Goal: Information Seeking & Learning: Learn about a topic

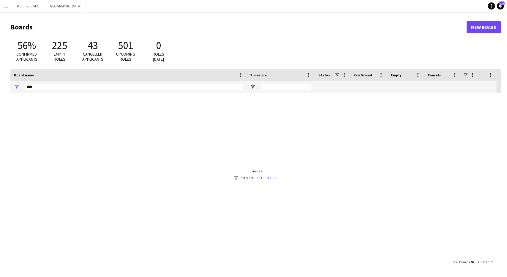
click at [8, 6] on app-icon "Menu" at bounding box center [6, 6] width 5 height 5
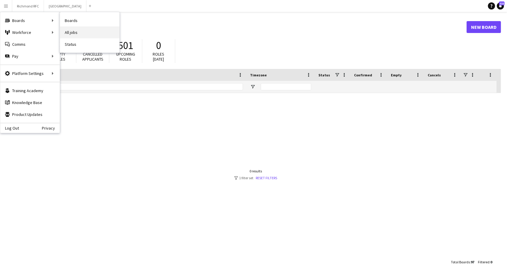
click at [71, 32] on link "All jobs" at bounding box center [89, 32] width 59 height 12
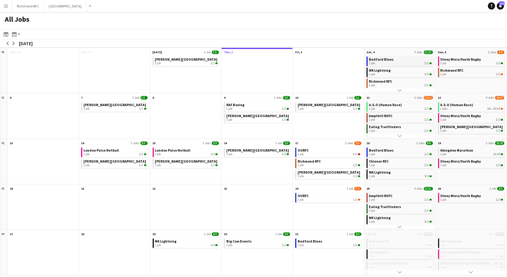
click at [400, 61] on div "1 job 2/2" at bounding box center [400, 63] width 63 height 4
click at [382, 75] on div "1 job 5/5" at bounding box center [400, 74] width 63 height 4
click at [391, 82] on div "2 jobs 2/2" at bounding box center [400, 84] width 63 height 4
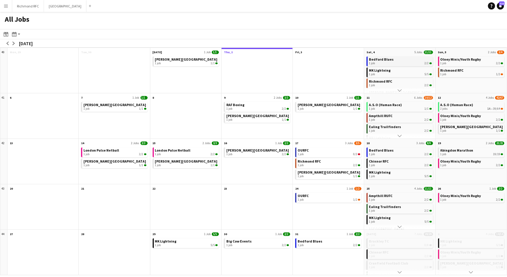
click at [411, 61] on link "Bedford Blues 1 job 2/2" at bounding box center [400, 60] width 63 height 9
click at [412, 72] on link "MK Lightning 1 job 5/5" at bounding box center [400, 71] width 63 height 9
click at [461, 59] on span "Olney Minis/Youth Rugby" at bounding box center [460, 59] width 41 height 4
click at [463, 74] on div "1 job 1/2" at bounding box center [471, 74] width 63 height 4
click at [111, 105] on link "Stowe School 1 job 1/1" at bounding box center [114, 106] width 63 height 9
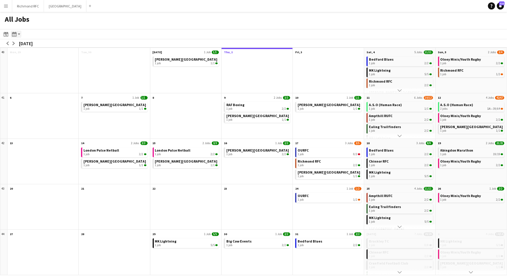
click at [15, 35] on icon "Month view / Day view" at bounding box center [14, 34] width 5 height 5
click at [21, 43] on link "Day view by Board" at bounding box center [32, 45] width 33 height 5
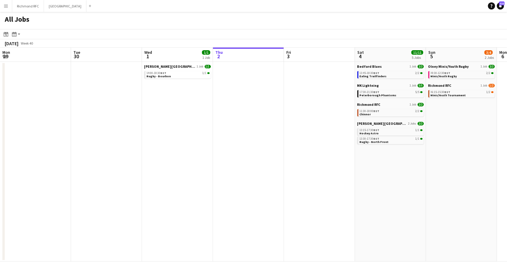
scroll to position [0, 142]
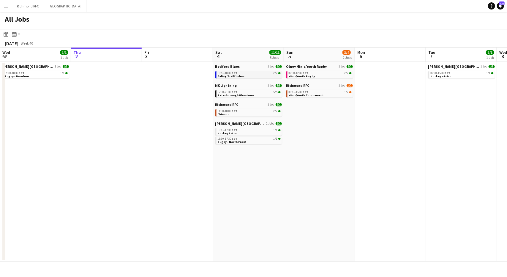
click at [253, 77] on link "13:45-18:30 BST 2/2 Ealing Trailfinders" at bounding box center [249, 74] width 63 height 7
click at [246, 66] on link "Bedford Blues 1 Job 2/2" at bounding box center [248, 66] width 67 height 4
click at [232, 90] on span "BST" at bounding box center [235, 92] width 6 height 4
click at [241, 108] on app-calendar-brief-board "Richmond RFC 1 Job 2/2 11:30-18:00 BST 2/2 Chinnor" at bounding box center [248, 109] width 67 height 14
click at [224, 112] on span "Chinnor" at bounding box center [223, 114] width 11 height 4
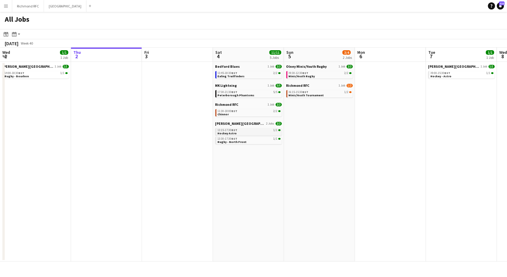
click at [235, 131] on span "BST" at bounding box center [235, 130] width 6 height 4
click at [317, 72] on div "09:30-12:30 BST 2/2" at bounding box center [320, 73] width 63 height 3
click at [304, 91] on span "BST" at bounding box center [306, 92] width 6 height 4
click at [472, 75] on link "09:00-15:30 BST 1/1 Hockey - Astro" at bounding box center [461, 74] width 63 height 7
click at [17, 36] on div "Month view / Day view" at bounding box center [14, 34] width 7 height 7
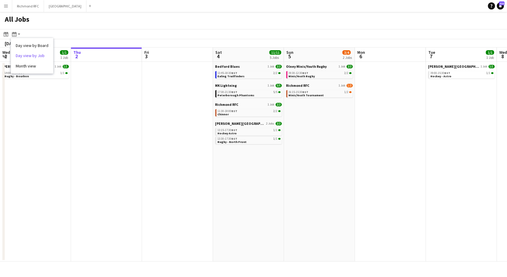
click at [29, 56] on link "Day view by Job" at bounding box center [32, 55] width 33 height 5
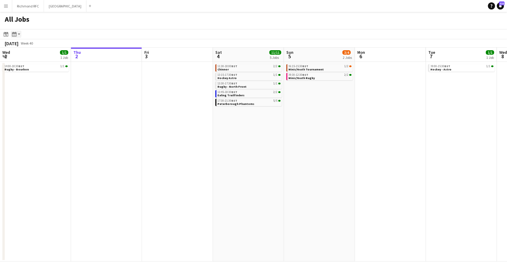
click at [20, 36] on app-action-btn "Month view / Day view" at bounding box center [16, 34] width 11 height 7
click at [23, 54] on link "Day view by Job" at bounding box center [32, 55] width 33 height 5
click at [17, 34] on div "Month view / Day view" at bounding box center [14, 34] width 7 height 7
click at [34, 46] on link "Day view by Board" at bounding box center [32, 45] width 33 height 5
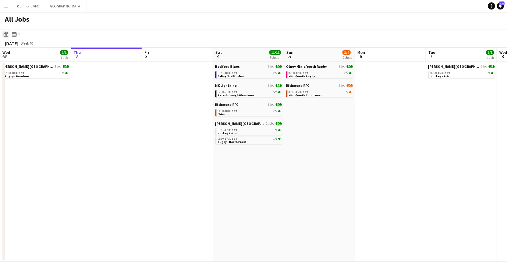
click at [5, 37] on icon at bounding box center [6, 34] width 4 height 5
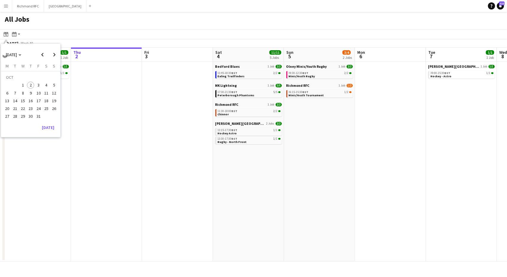
click at [18, 91] on span "7" at bounding box center [15, 92] width 7 height 7
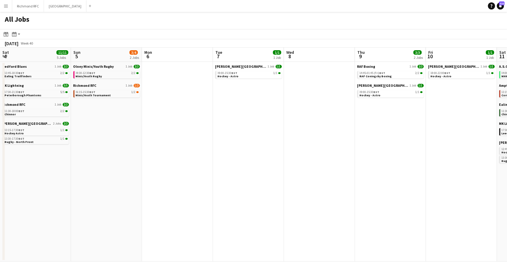
scroll to position [0, 204]
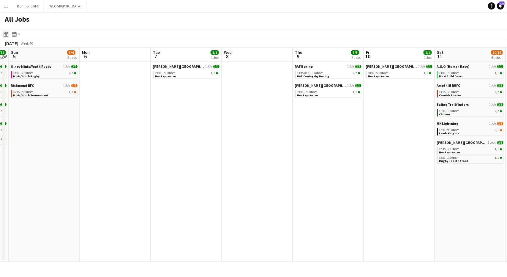
click at [6, 36] on icon "Date picker" at bounding box center [6, 34] width 5 height 5
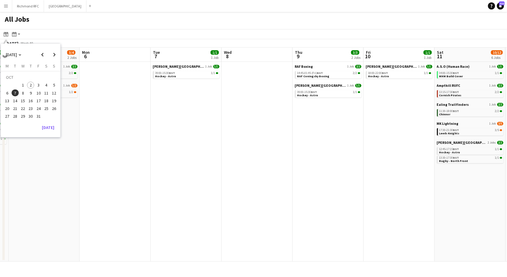
click at [34, 94] on button "10" at bounding box center [38, 93] width 8 height 8
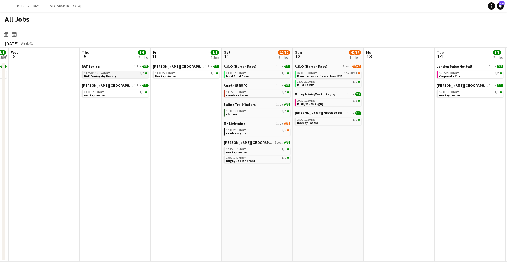
click at [107, 72] on span "BST" at bounding box center [107, 73] width 6 height 4
click at [178, 72] on div "18:00-22:00 BST 1/1" at bounding box center [186, 73] width 63 height 3
click at [254, 72] on div "04:00-15:30 BST 1/1" at bounding box center [257, 73] width 63 height 3
click at [243, 91] on span "BST" at bounding box center [243, 92] width 6 height 4
click at [251, 107] on app-calendar-brief-board "Ealing Trailfinders 1 Job 2/2 11:30-18:00 BST 2/2 Chinnor" at bounding box center [257, 109] width 67 height 14
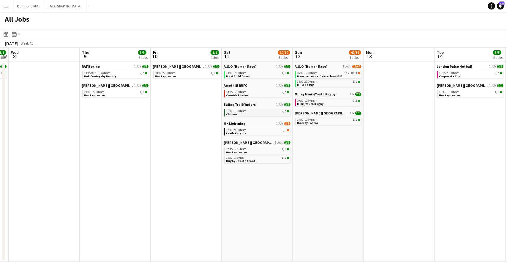
click at [243, 110] on span "BST" at bounding box center [243, 111] width 6 height 4
click at [245, 129] on span "BST" at bounding box center [243, 130] width 6 height 4
click at [244, 150] on span "BST" at bounding box center [243, 149] width 6 height 4
click at [314, 72] on span "BST" at bounding box center [314, 73] width 6 height 4
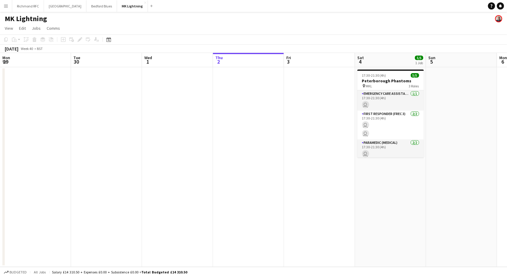
scroll to position [0, 142]
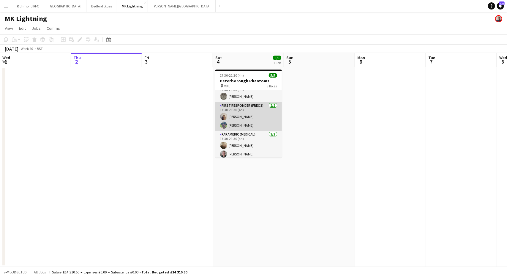
scroll to position [10, 0]
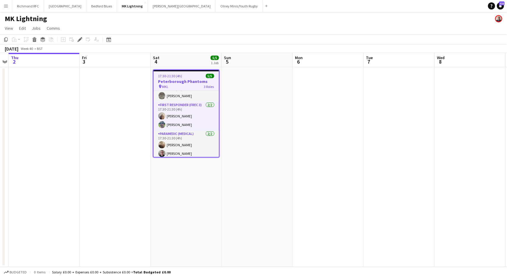
scroll to position [12, 0]
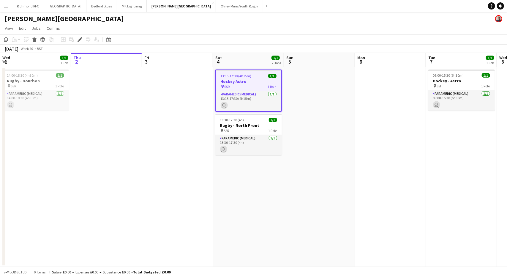
scroll to position [0, 204]
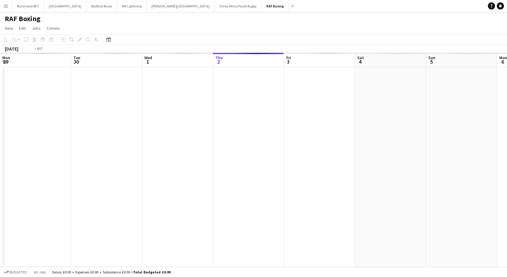
scroll to position [0, 204]
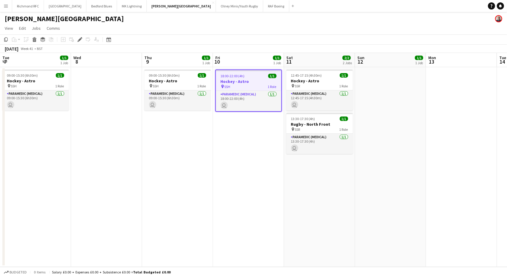
scroll to position [0, 204]
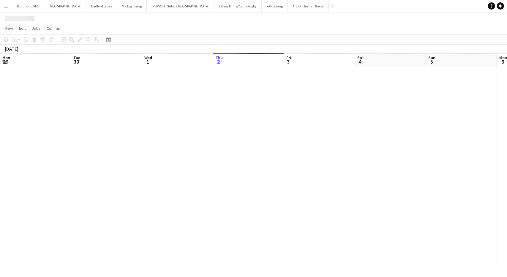
scroll to position [0, 204]
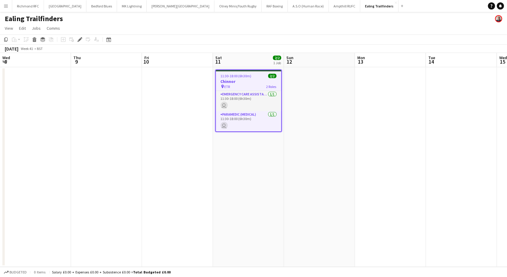
scroll to position [0, 204]
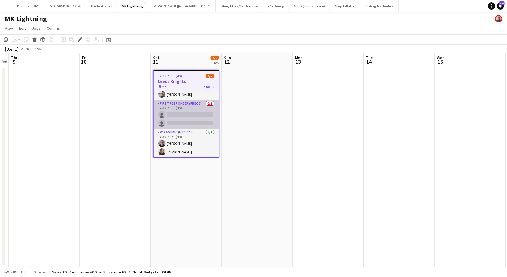
scroll to position [12, 0]
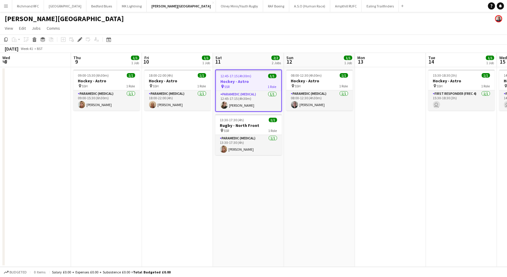
scroll to position [0, 204]
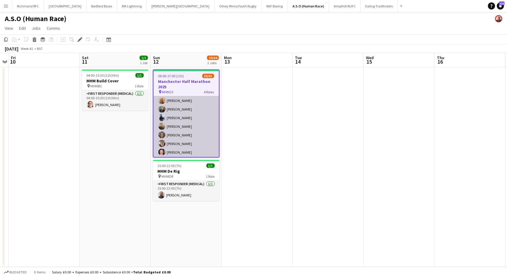
scroll to position [528, 0]
